Goal: Book appointment/travel/reservation

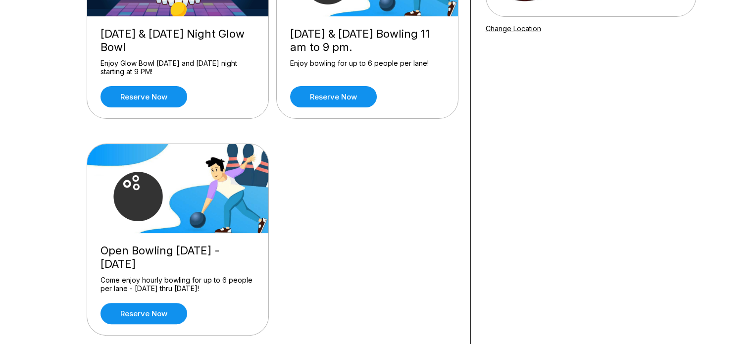
scroll to position [185, 0]
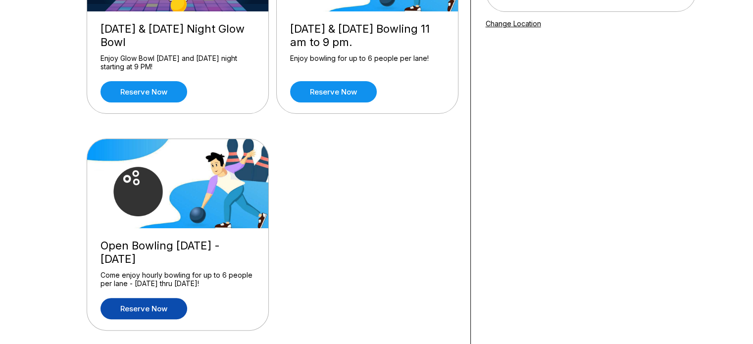
click at [140, 308] on link "Reserve now" at bounding box center [143, 308] width 87 height 21
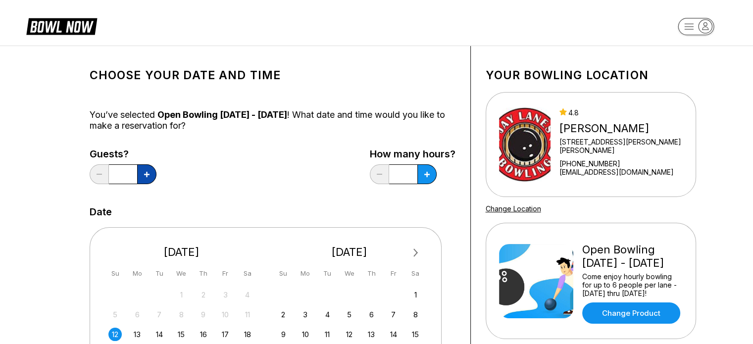
click at [145, 172] on icon at bounding box center [146, 174] width 5 height 5
type input "*"
click at [428, 173] on icon at bounding box center [426, 174] width 5 height 5
type input "***"
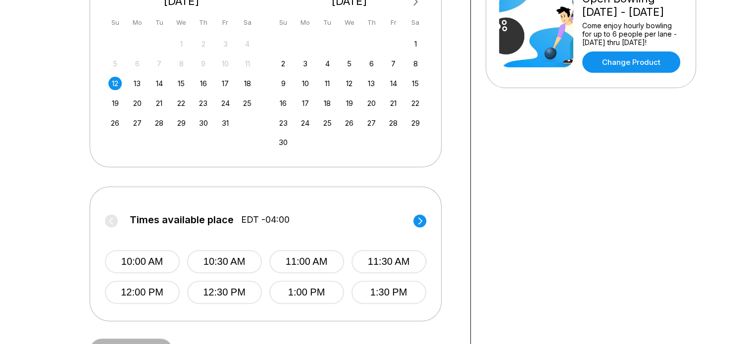
scroll to position [258, 0]
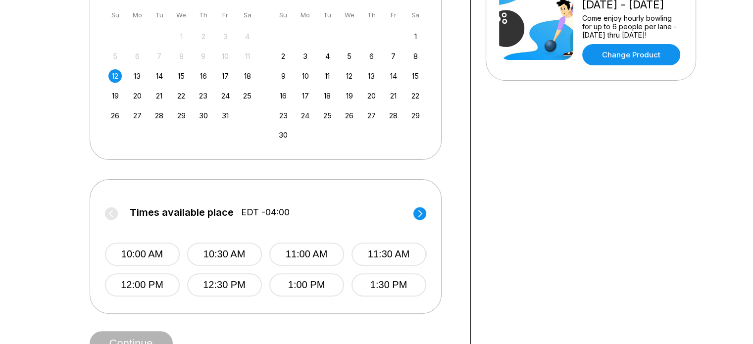
click at [418, 211] on circle at bounding box center [419, 213] width 13 height 13
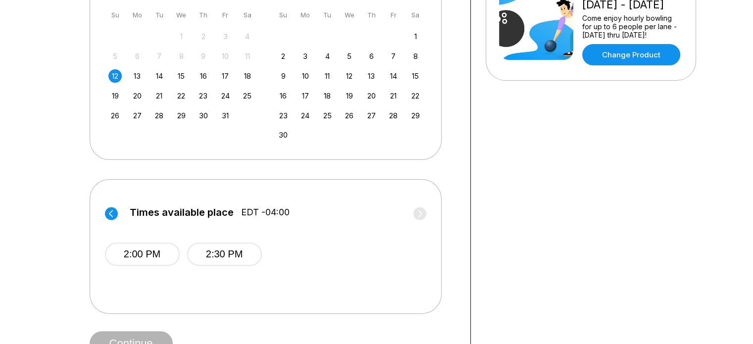
click at [107, 213] on circle at bounding box center [111, 213] width 13 height 13
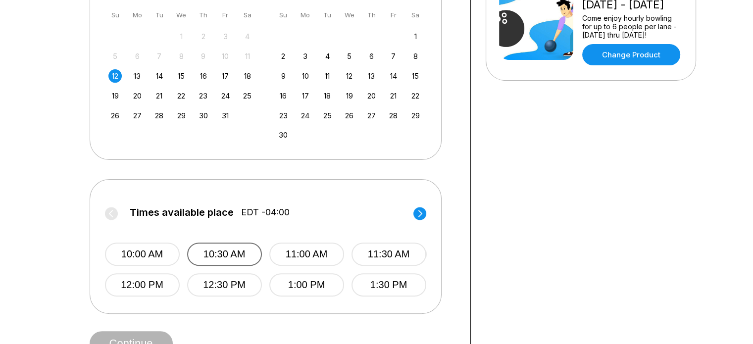
click at [238, 253] on button "10:30 AM" at bounding box center [224, 254] width 75 height 23
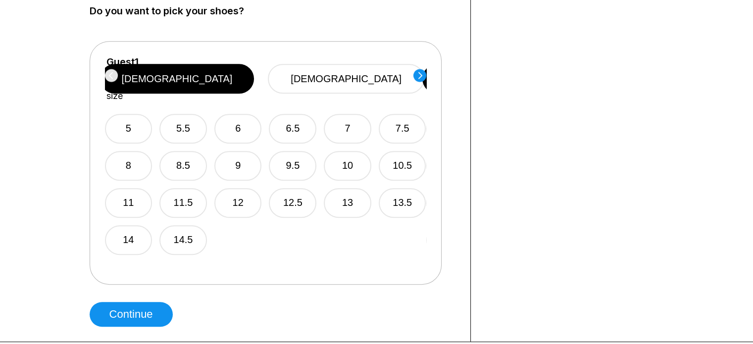
scroll to position [589, 0]
